Goal: Information Seeking & Learning: Understand process/instructions

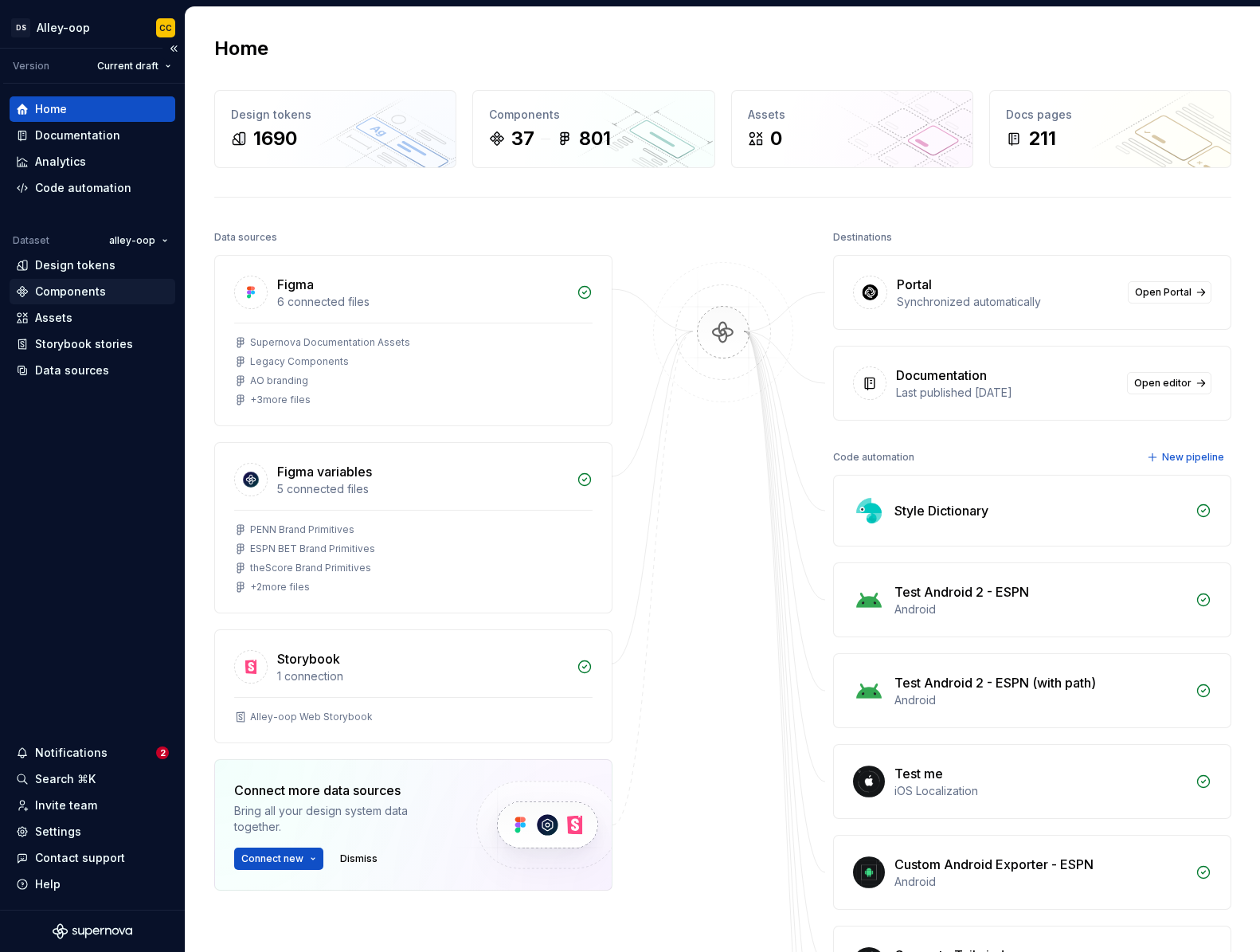
click at [127, 291] on div "Components" at bounding box center [92, 291] width 153 height 16
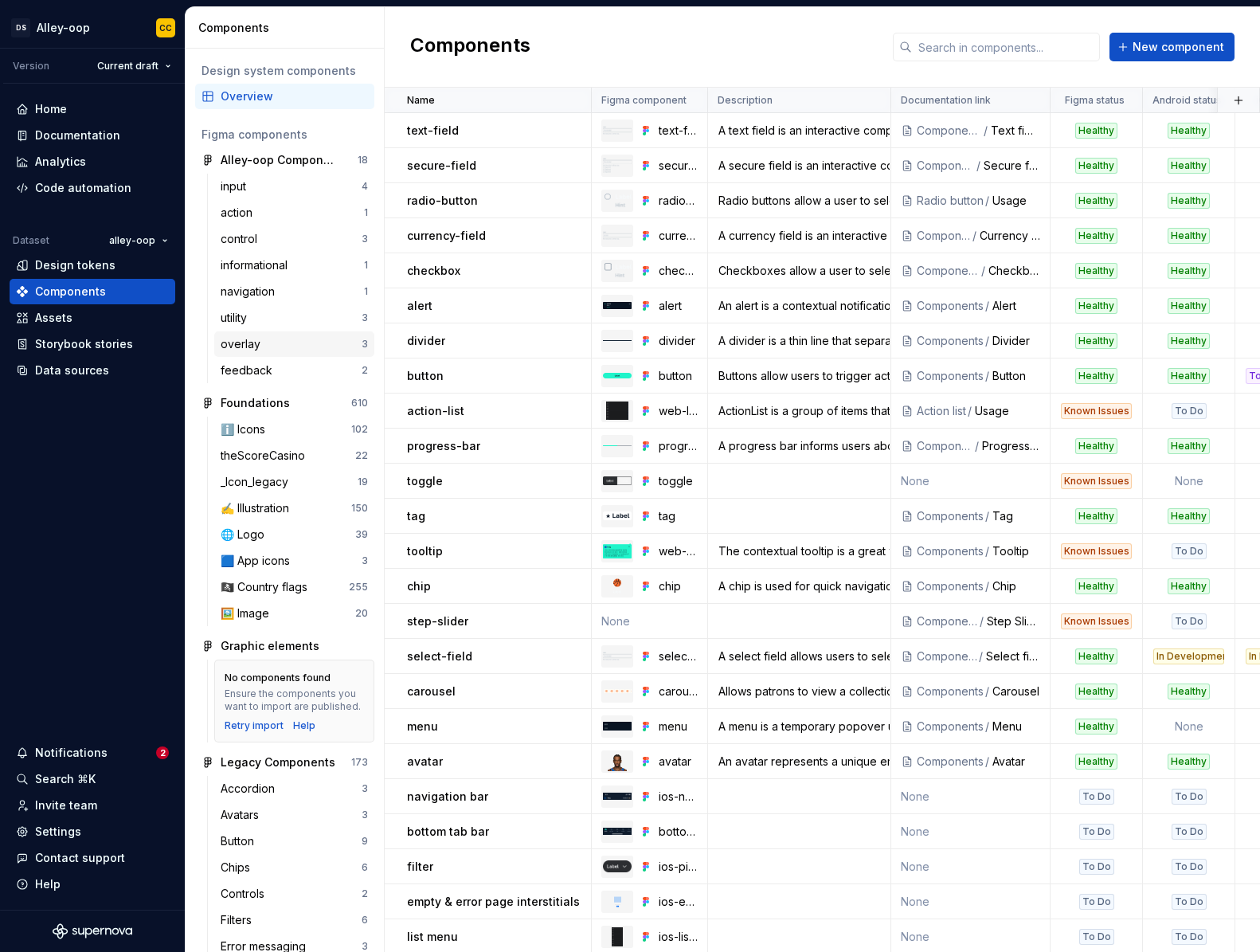
click at [301, 351] on div "overlay" at bounding box center [292, 343] width 141 height 16
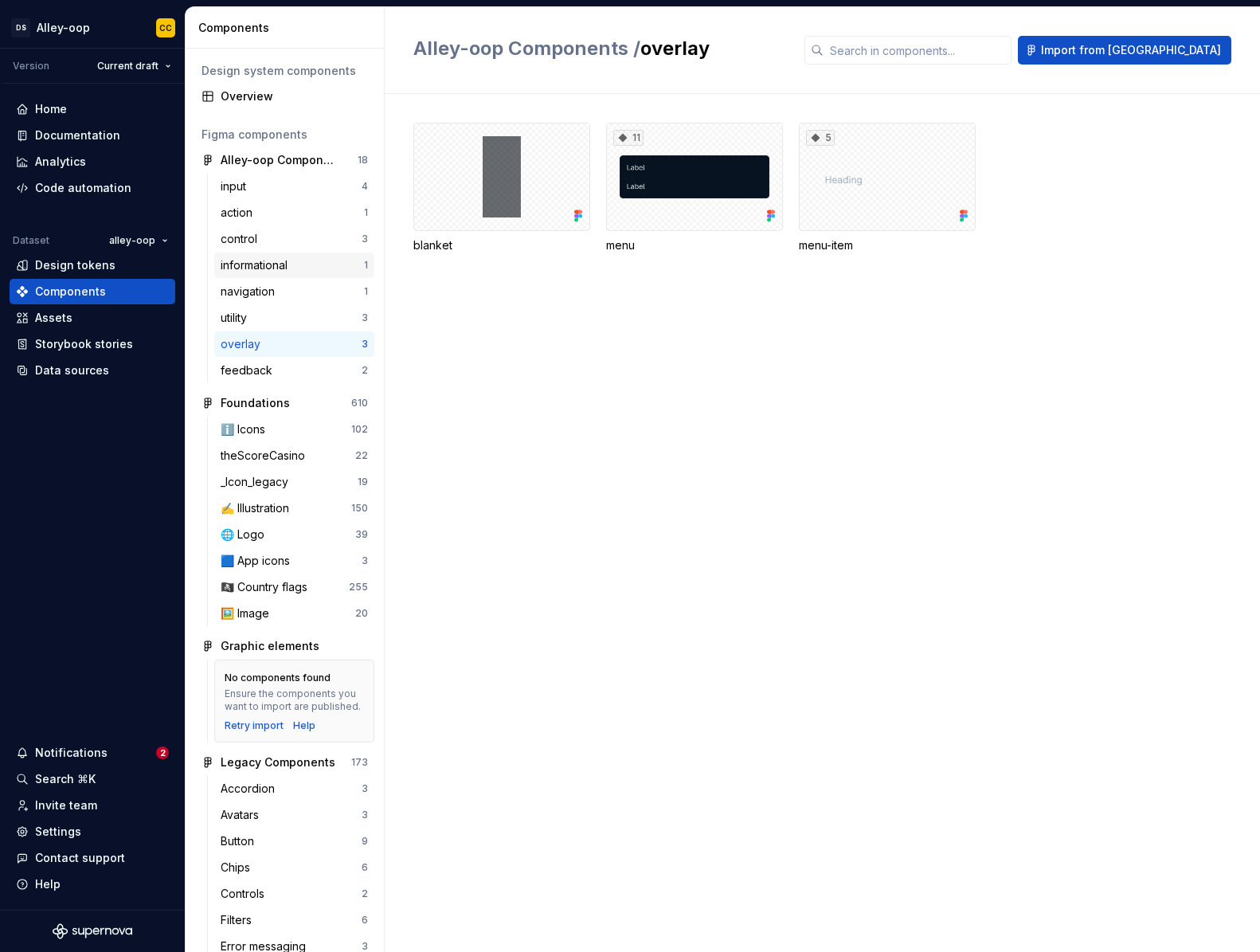
click at [306, 259] on div "informational" at bounding box center [292, 264] width 144 height 16
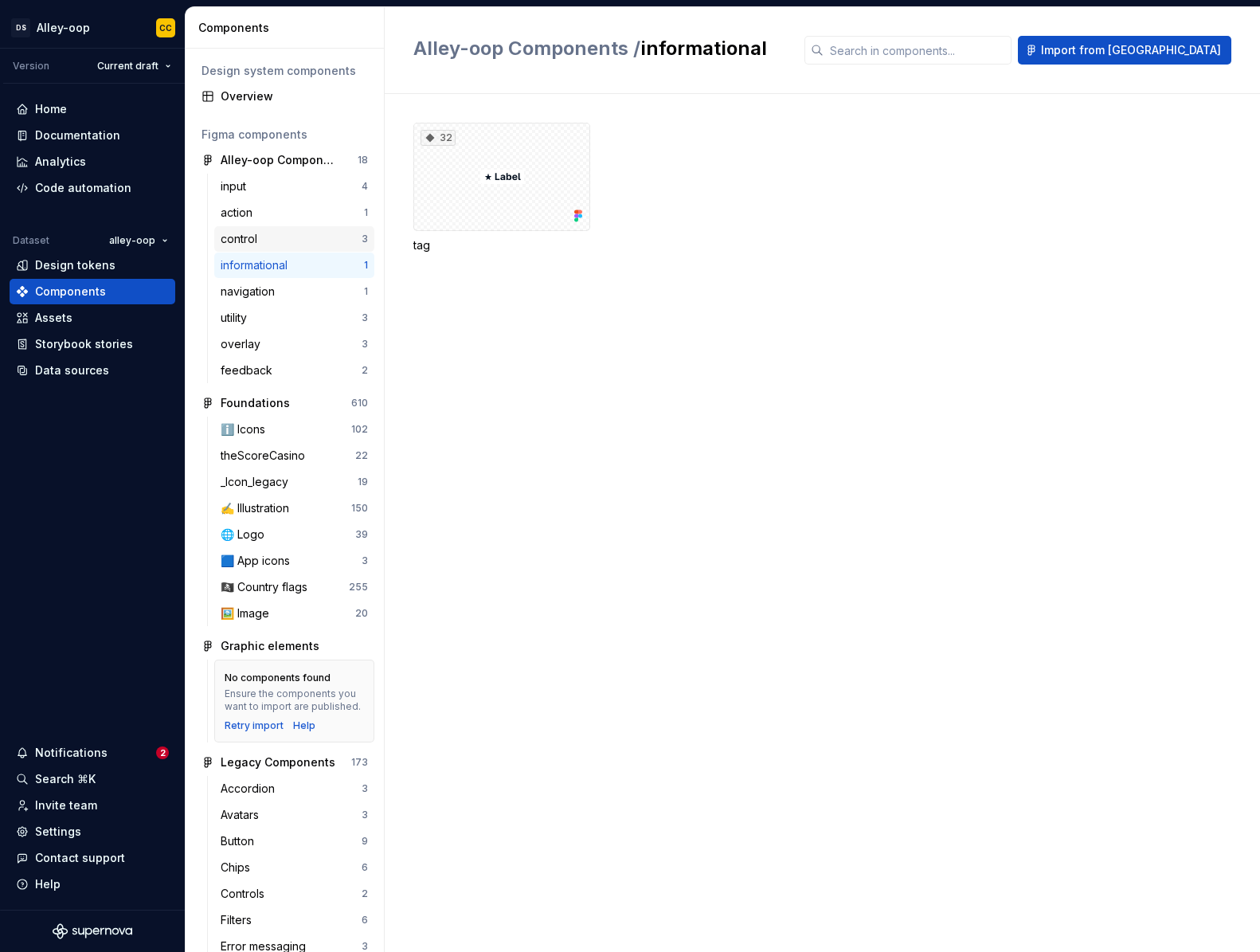
click at [318, 242] on div "control" at bounding box center [292, 238] width 141 height 16
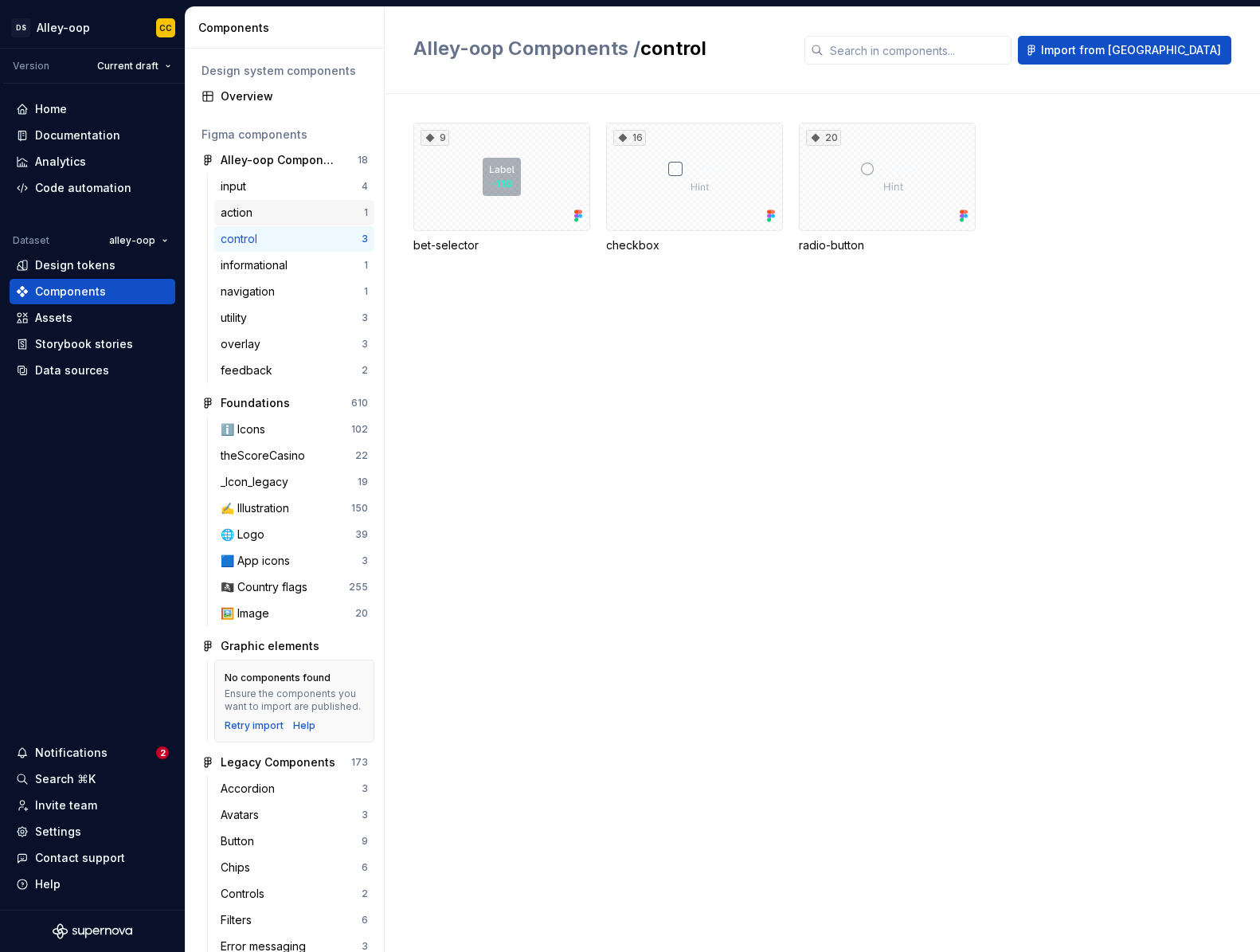
click at [320, 218] on div "action" at bounding box center [292, 212] width 144 height 16
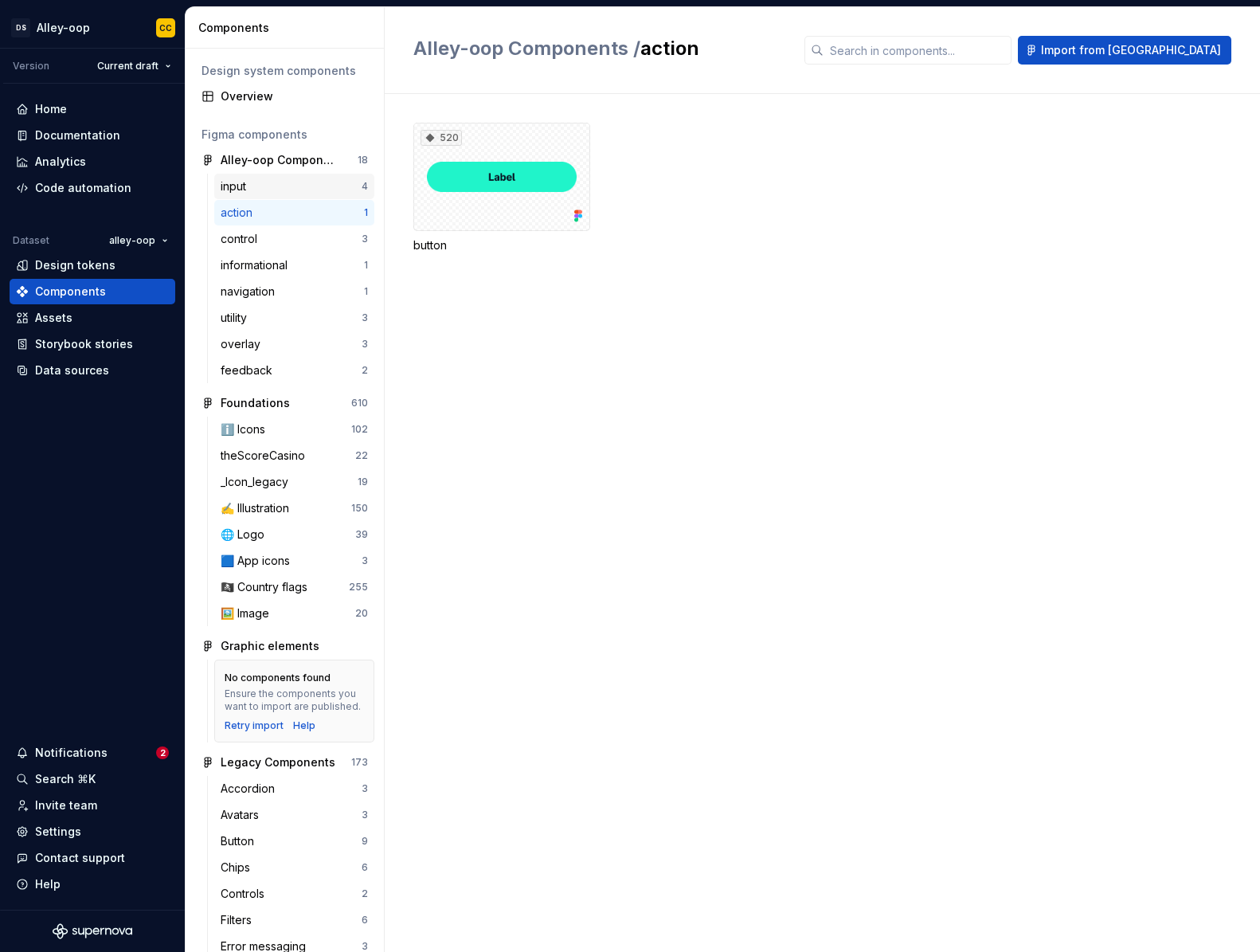
click at [322, 191] on div "input" at bounding box center [292, 186] width 141 height 16
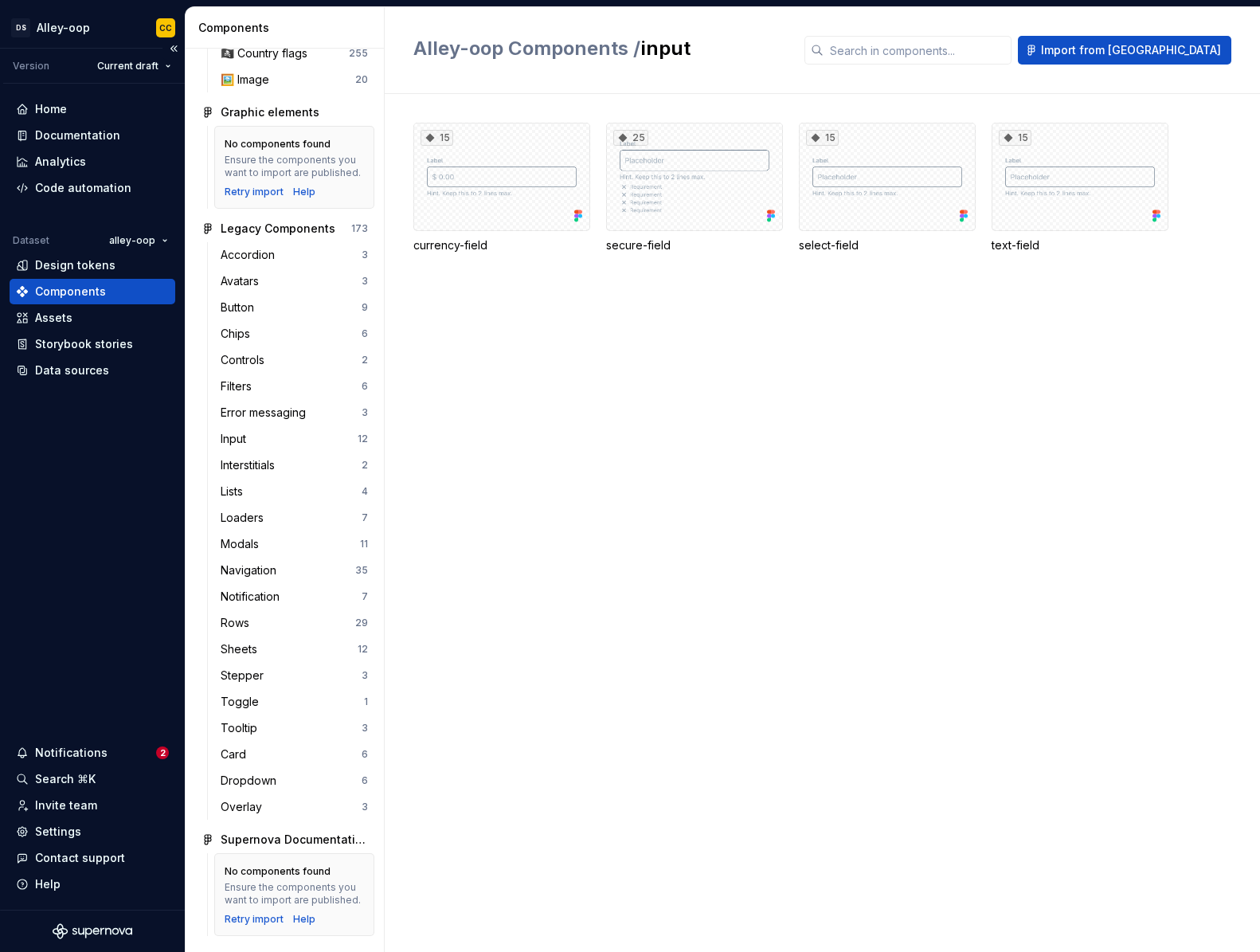
scroll to position [559, 0]
click at [85, 128] on div "Documentation" at bounding box center [78, 135] width 85 height 16
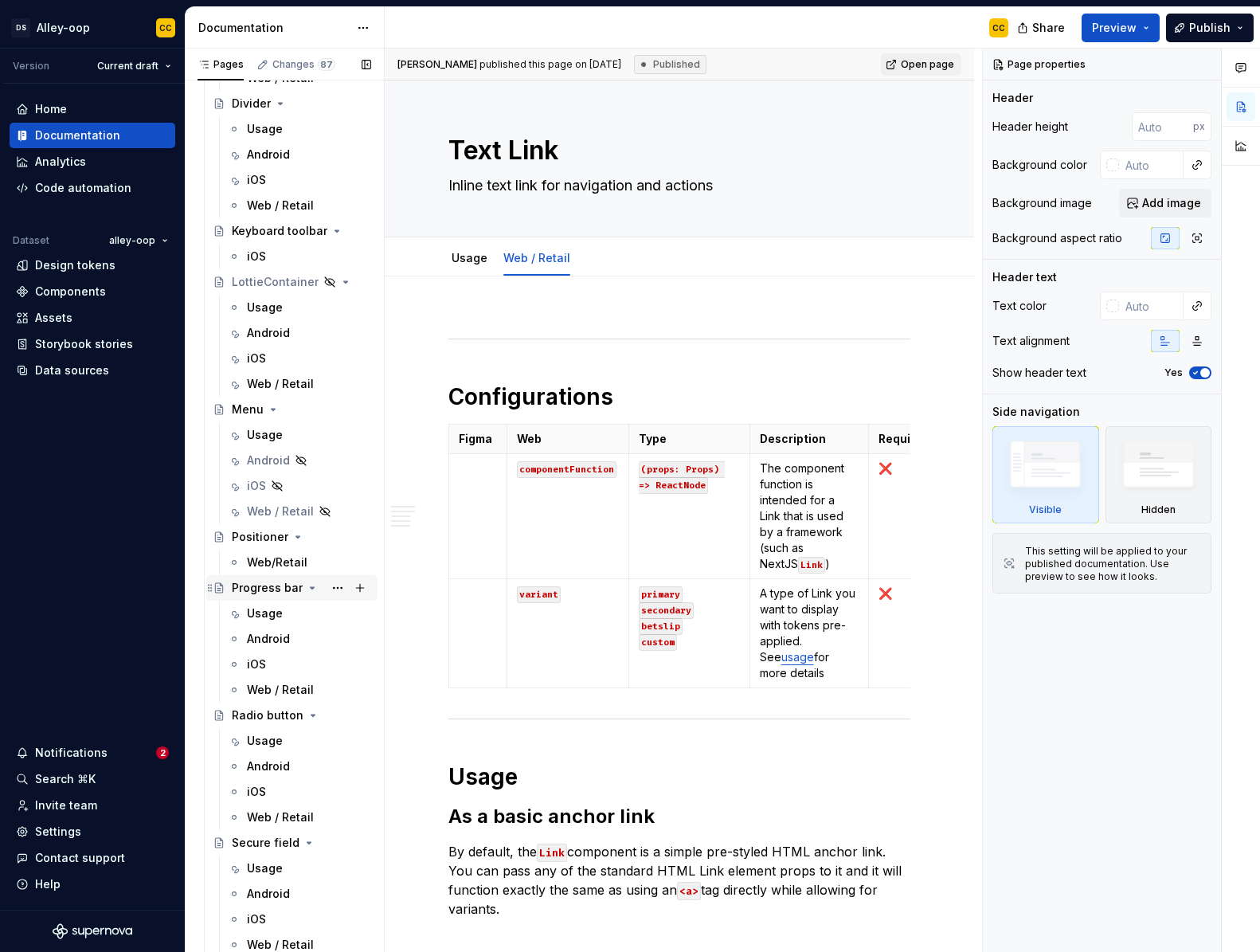
scroll to position [1750, 0]
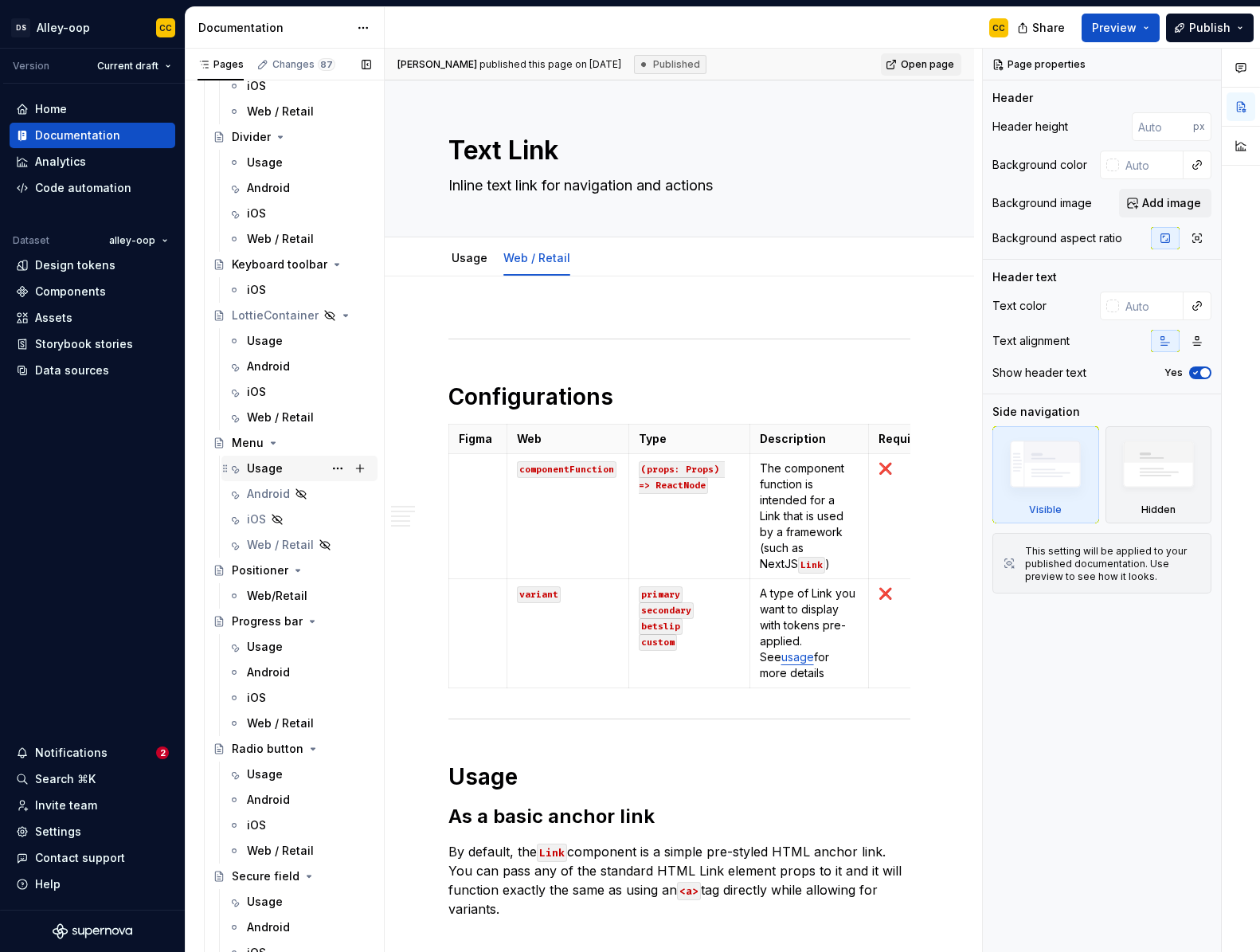
click at [282, 460] on div "Usage" at bounding box center [309, 468] width 124 height 22
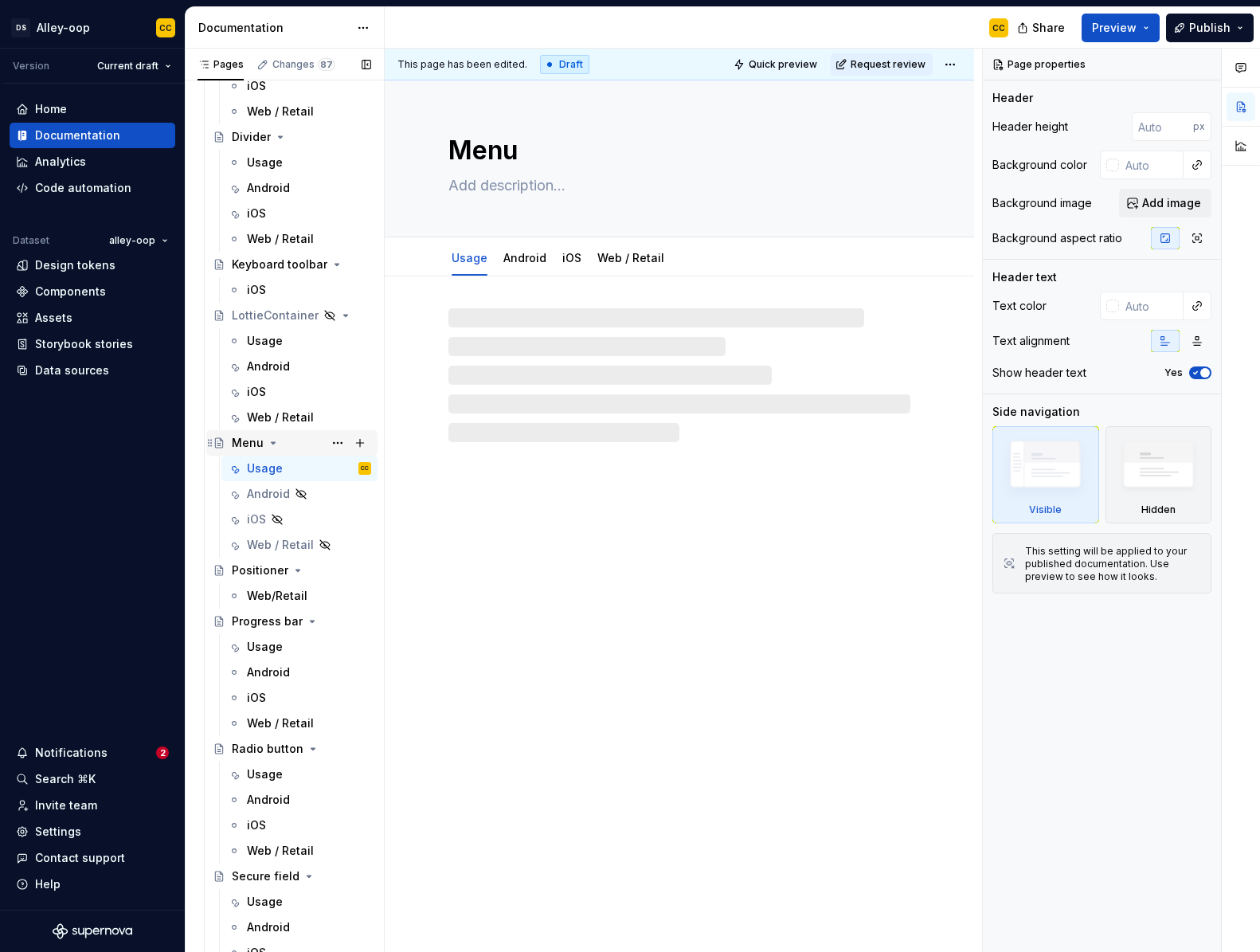
click at [246, 444] on div "Menu" at bounding box center [247, 443] width 32 height 16
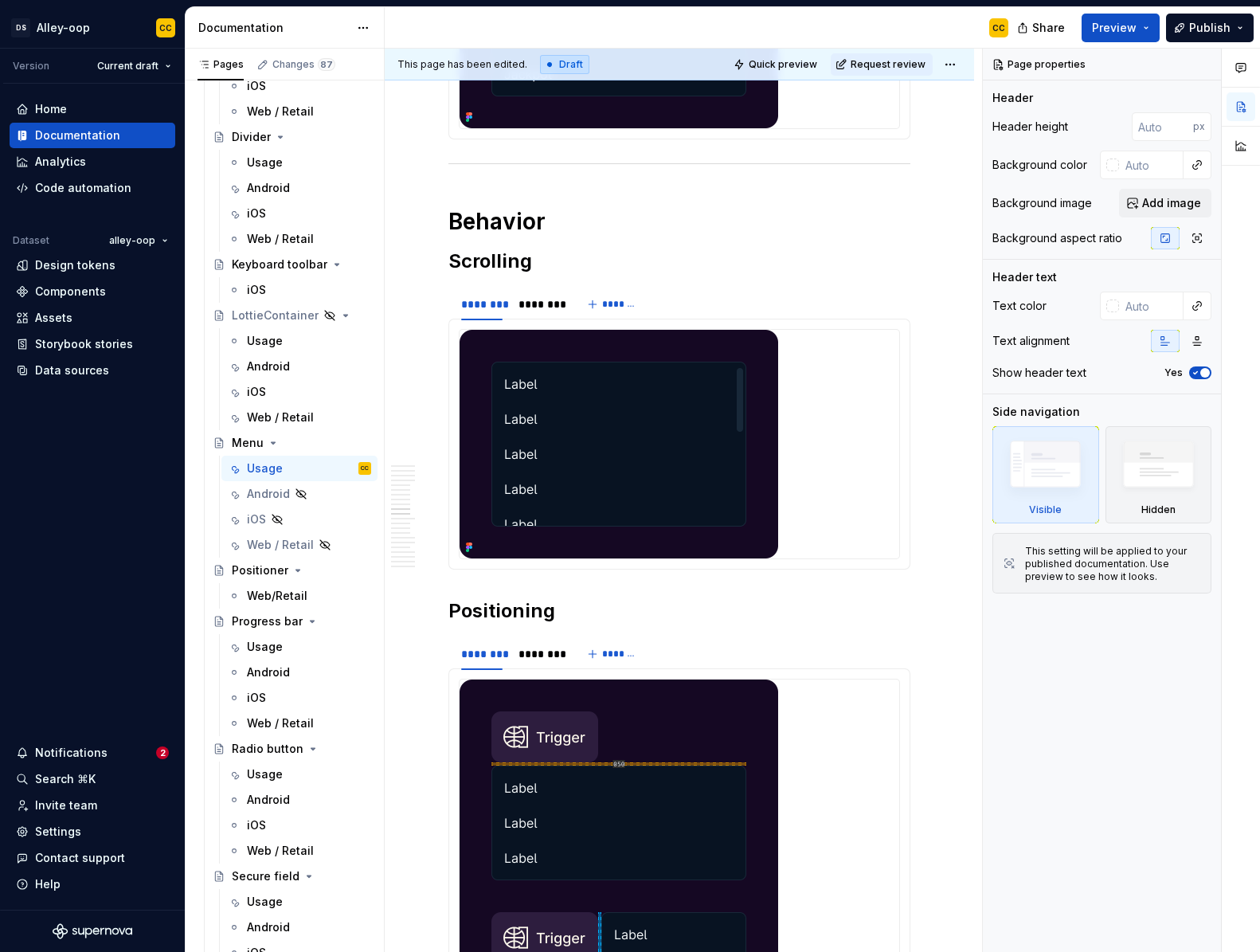
scroll to position [4170, 0]
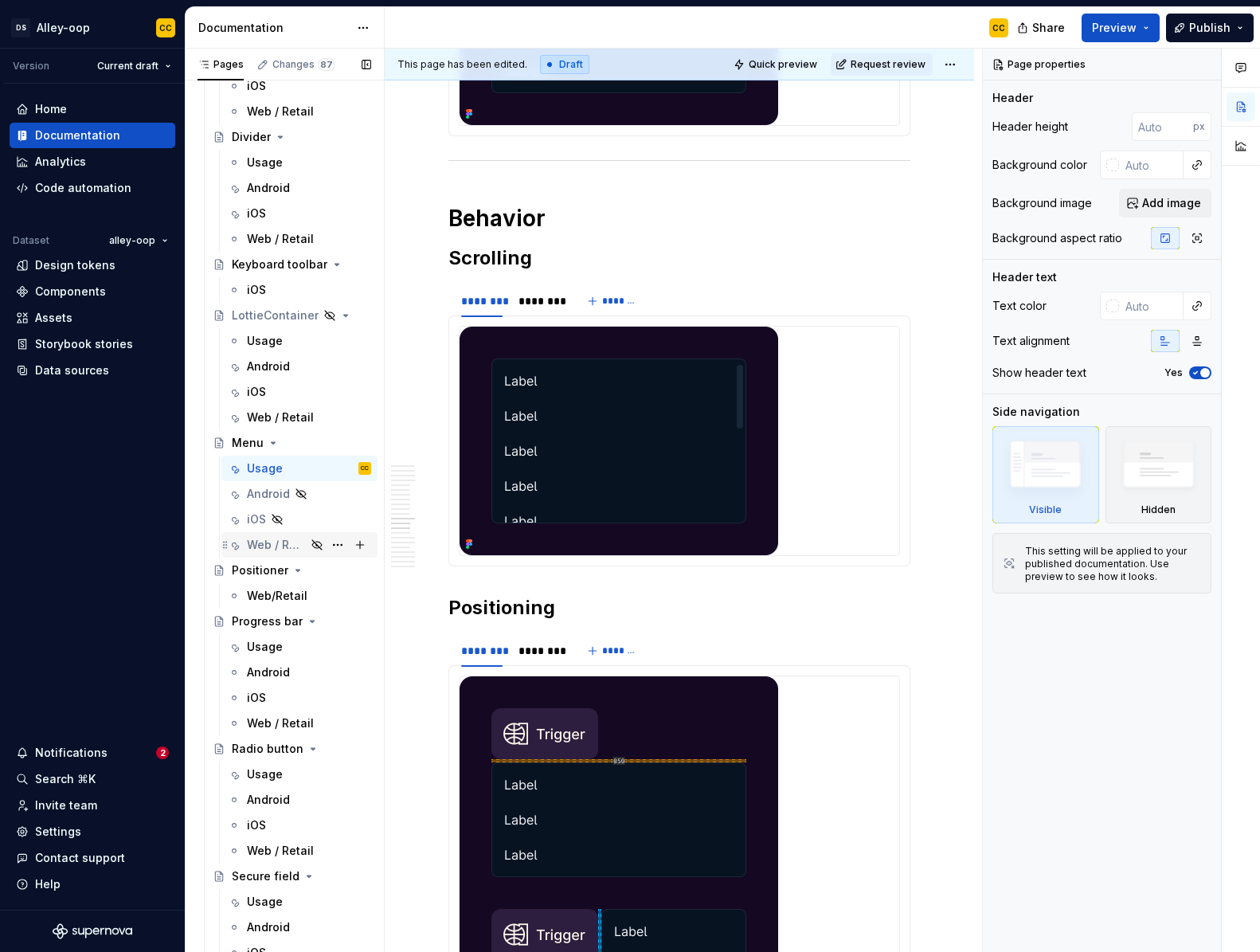
click at [266, 548] on div "Web / Retail" at bounding box center [277, 545] width 59 height 16
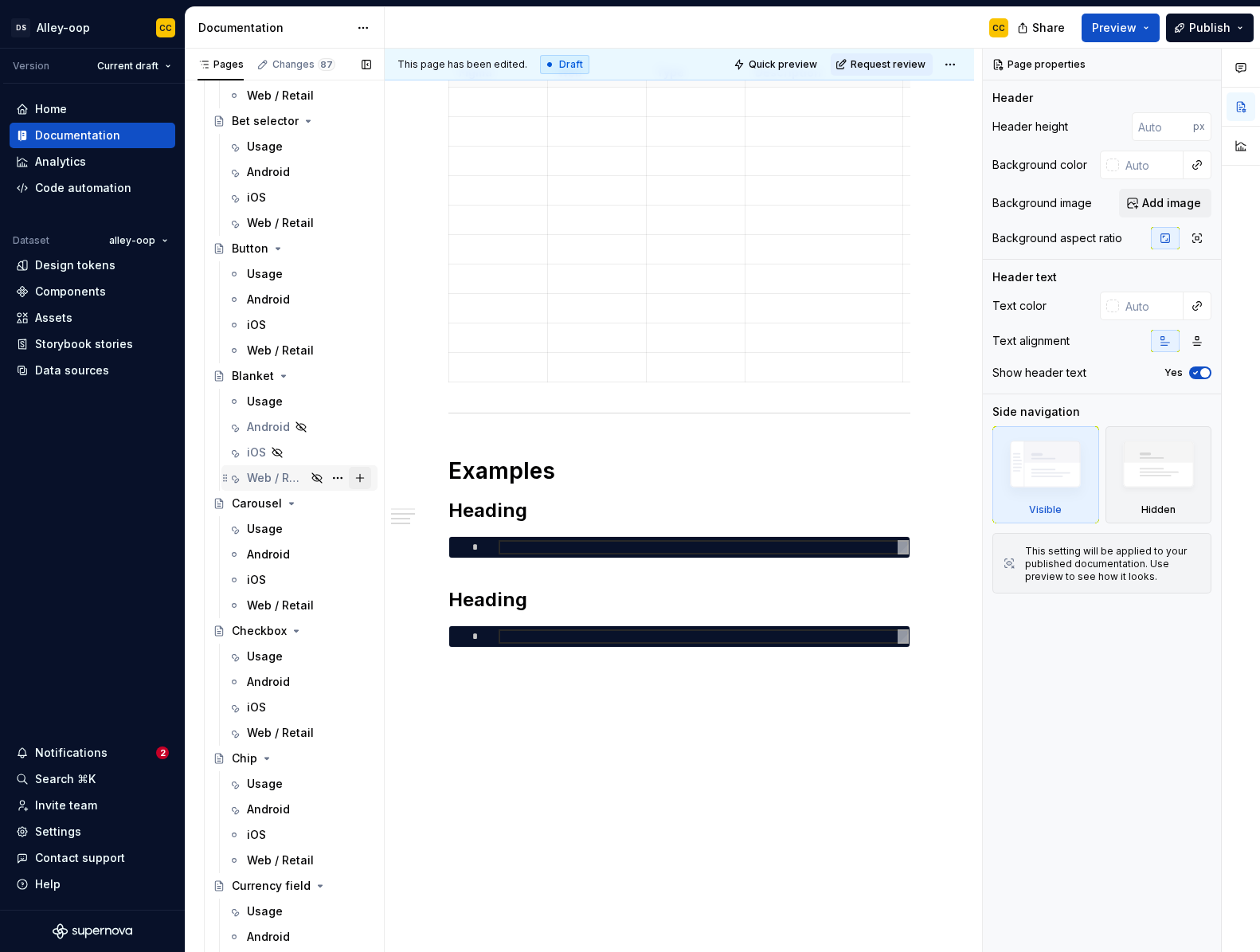
scroll to position [862, 0]
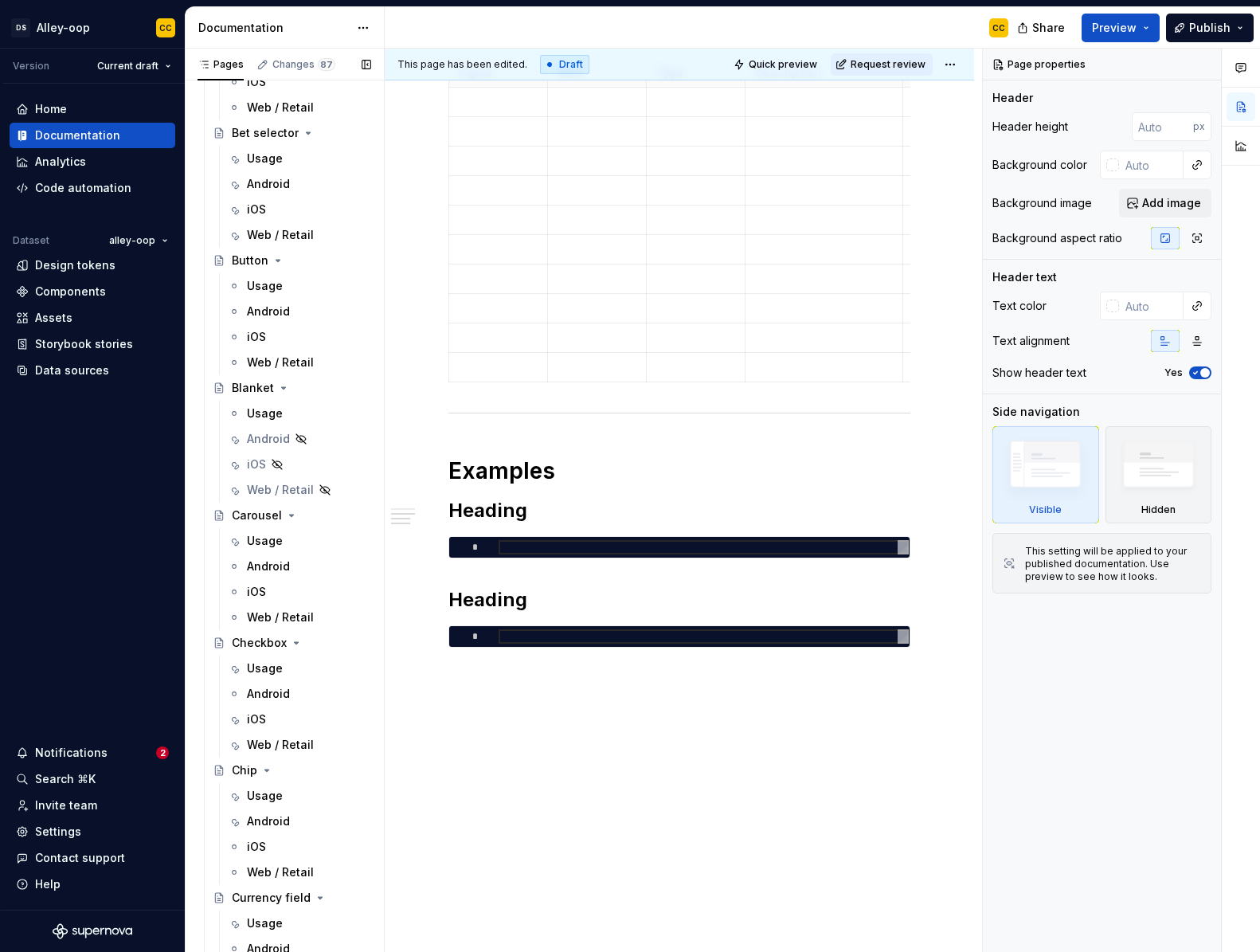
click at [0, 0] on button "Page tree" at bounding box center [0, 0] width 0 height 0
click at [283, 416] on div "Pages Changes 87 Add Accessibility guide for tree Page tree. Navigate the tree …" at bounding box center [284, 504] width 199 height 911
click at [299, 416] on div "Usage" at bounding box center [309, 413] width 124 height 22
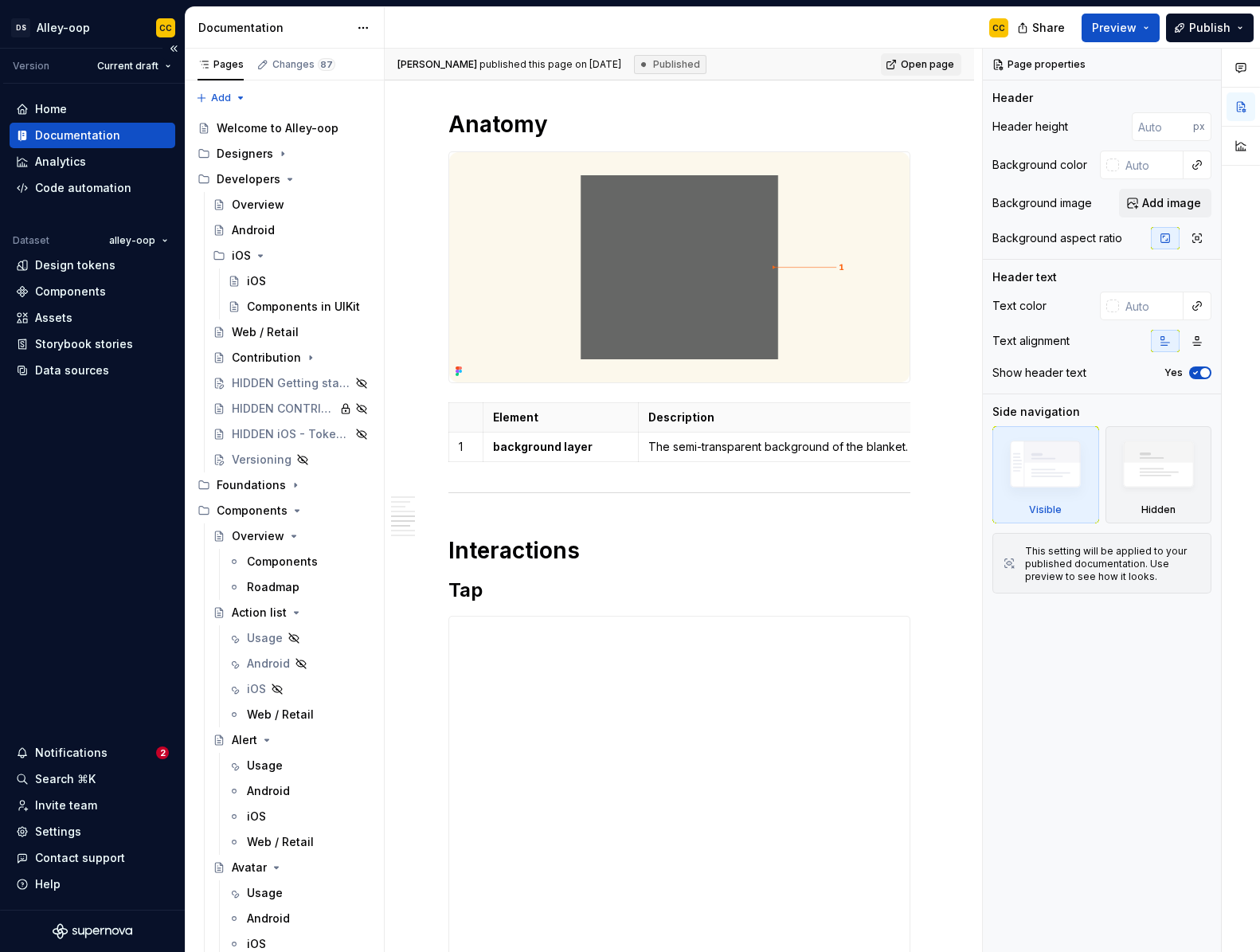
type textarea "*"
